Goal: Register for event/course: Sign up to attend an event or enroll in a course

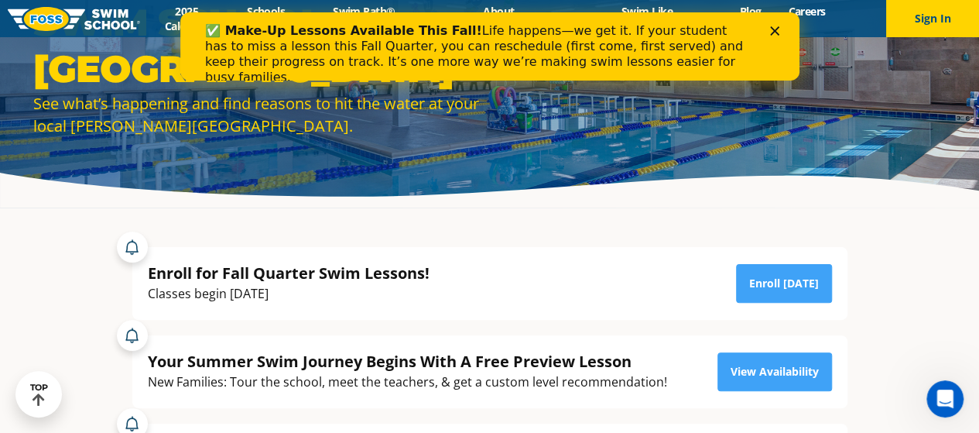
scroll to position [98, 0]
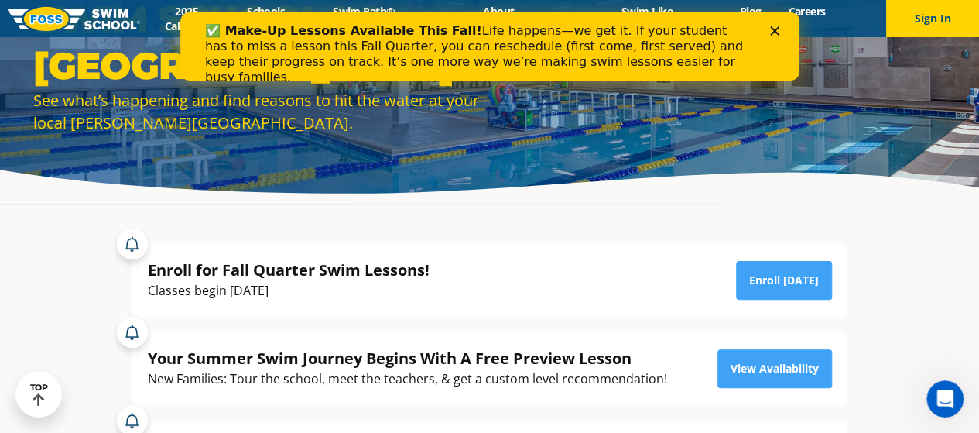
click at [769, 28] on div "✅ Make-Up Lessons Available This Fall! Life happens—we get it. If your student …" at bounding box center [489, 54] width 570 height 71
click at [776, 31] on icon "Close" at bounding box center [773, 30] width 9 height 9
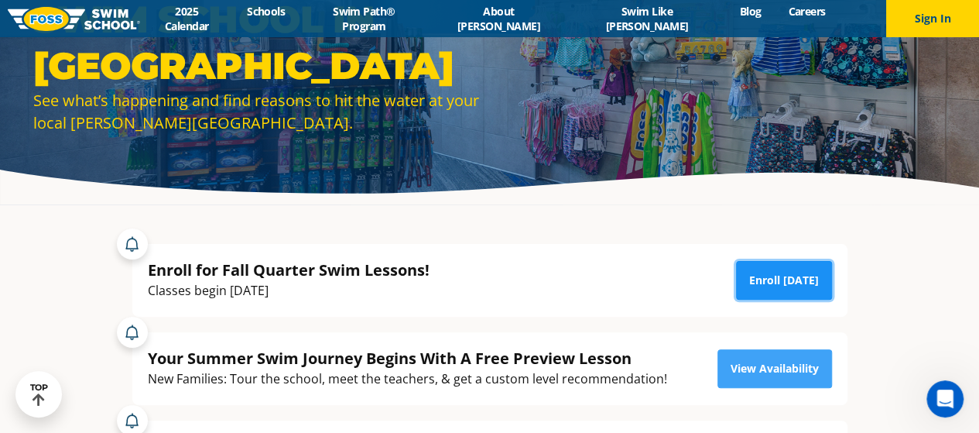
click at [776, 276] on link "Enroll Today" at bounding box center [784, 280] width 96 height 39
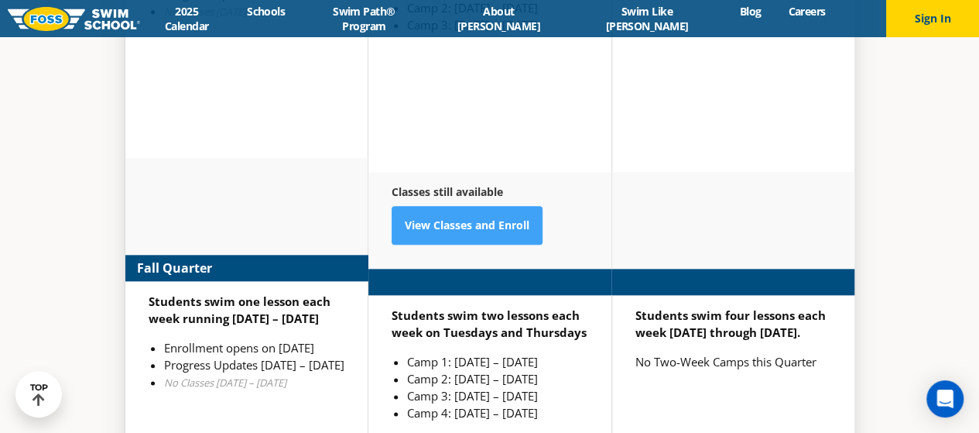
scroll to position [3667, 0]
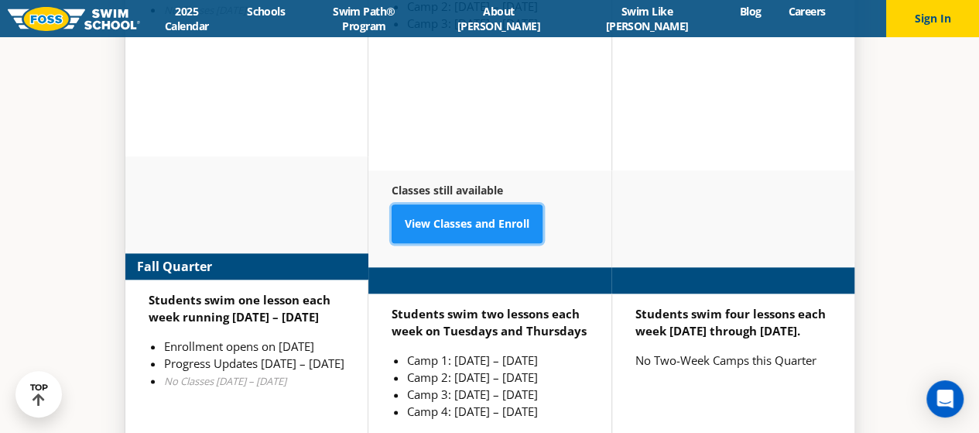
click at [432, 204] on link "View Classes and Enroll" at bounding box center [467, 223] width 151 height 39
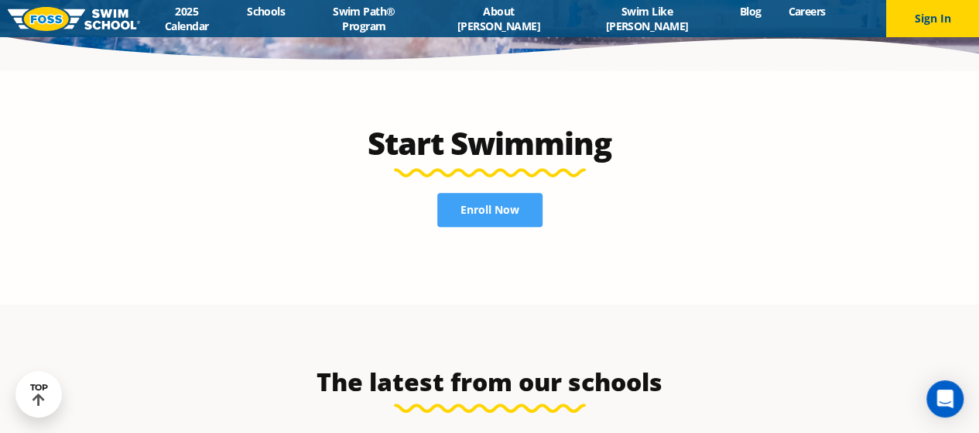
scroll to position [3273, 0]
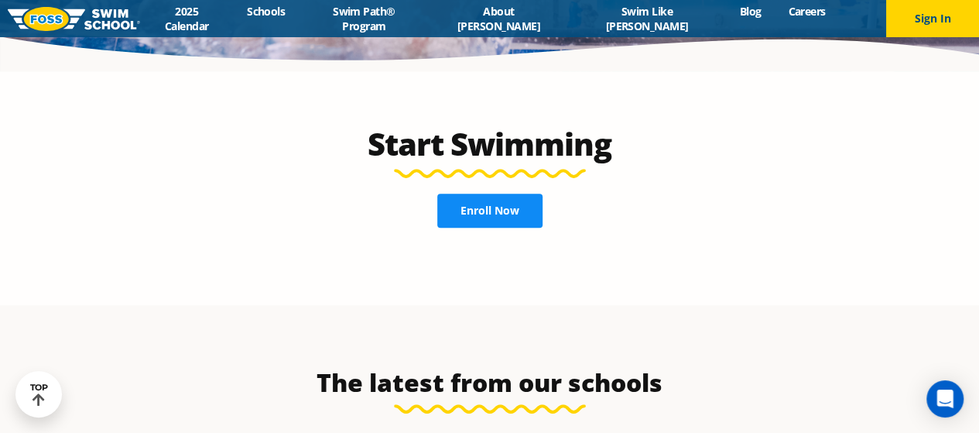
click at [502, 205] on span "Enroll Now" at bounding box center [490, 210] width 59 height 11
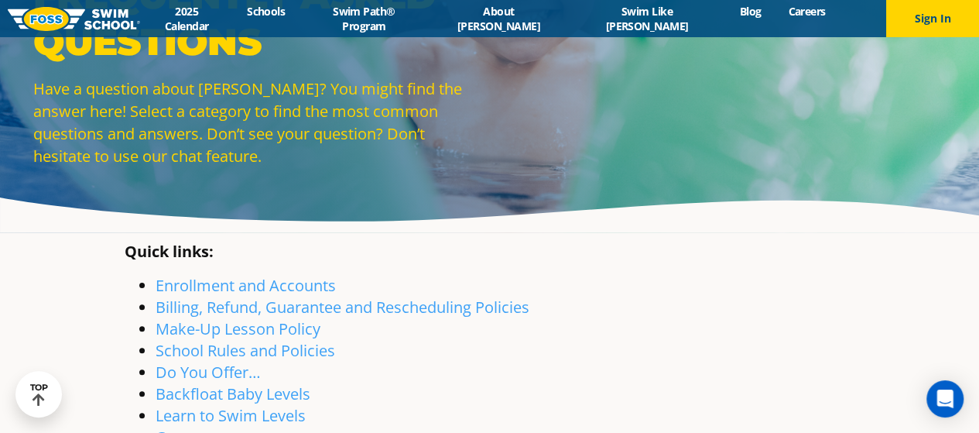
scroll to position [66, 0]
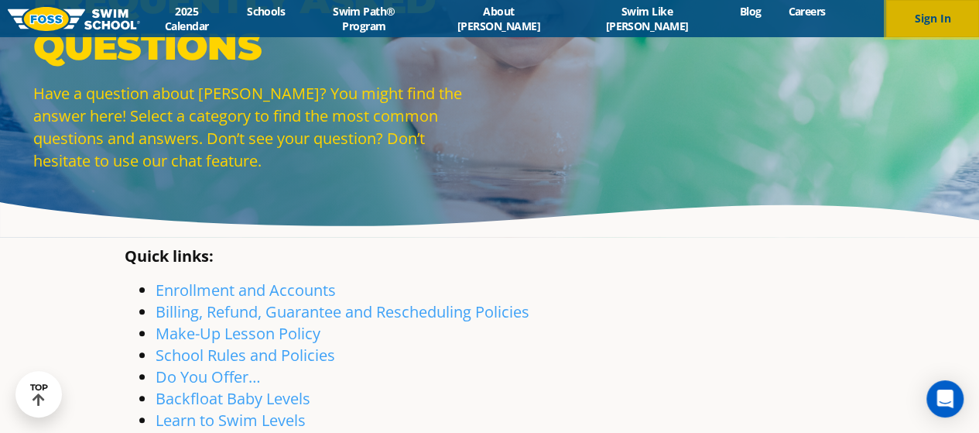
click at [929, 11] on button "Sign In" at bounding box center [932, 18] width 93 height 37
